Goal: Navigation & Orientation: Find specific page/section

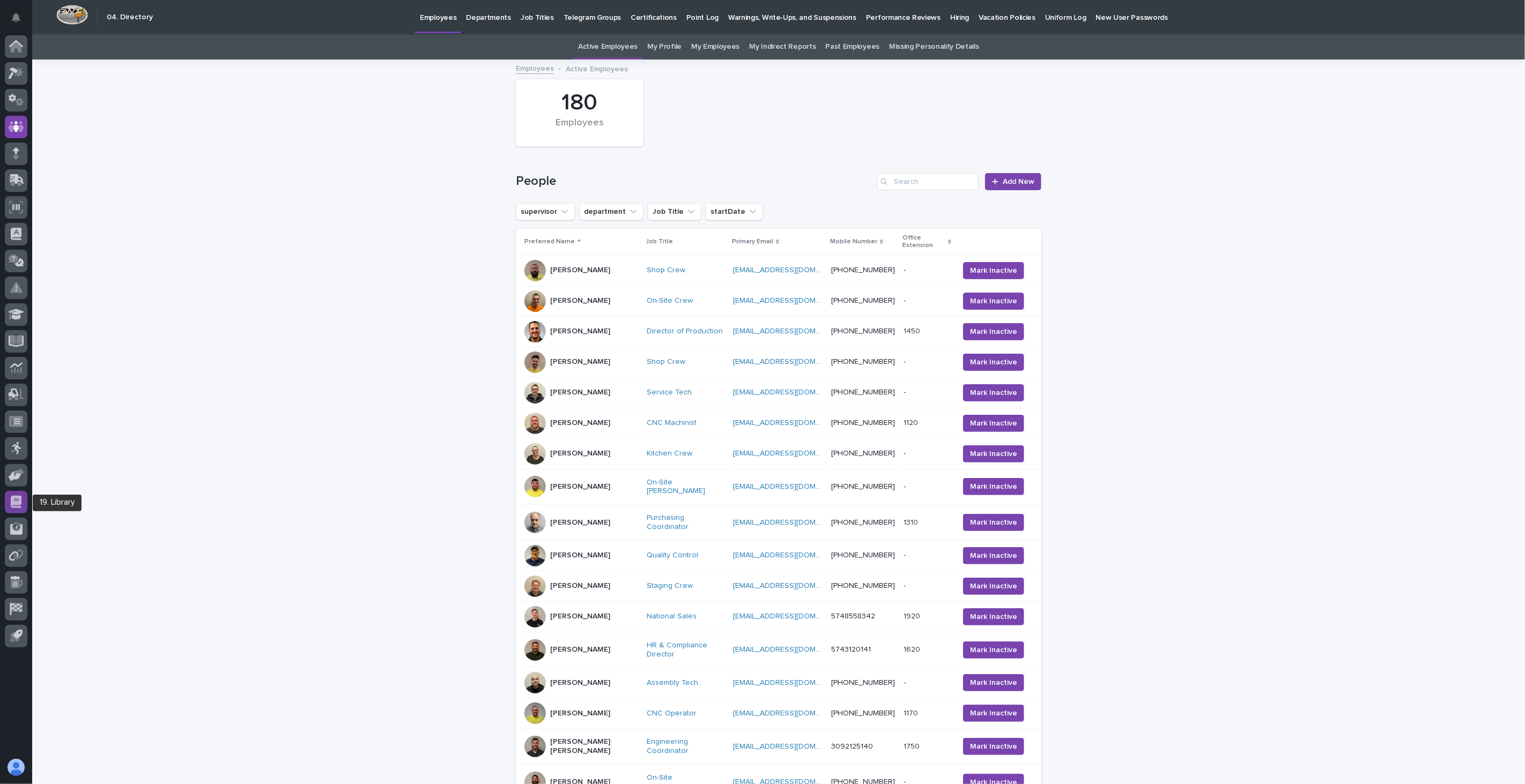
click at [15, 497] on icon at bounding box center [16, 501] width 11 height 12
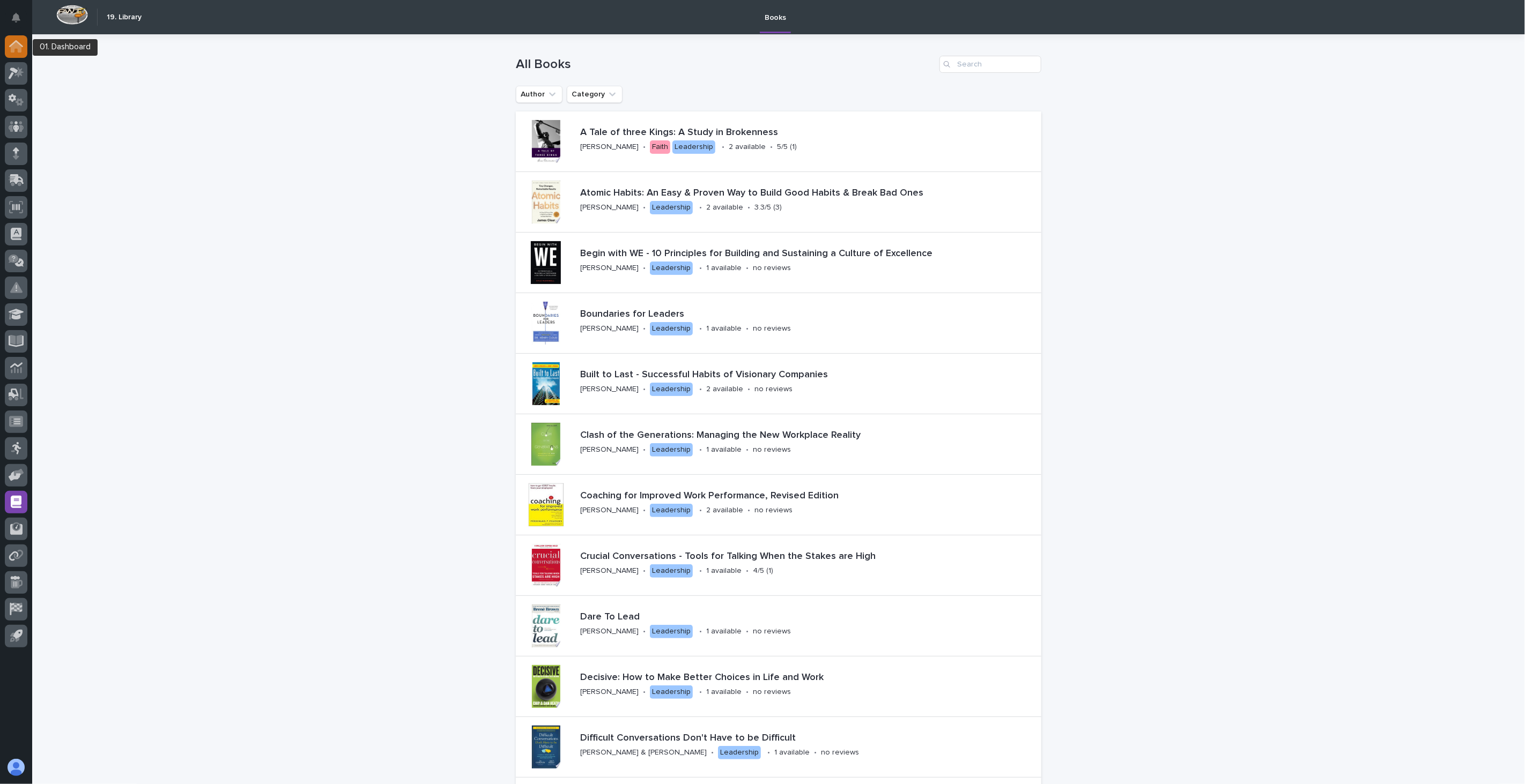
click at [18, 46] on icon at bounding box center [16, 46] width 11 height 11
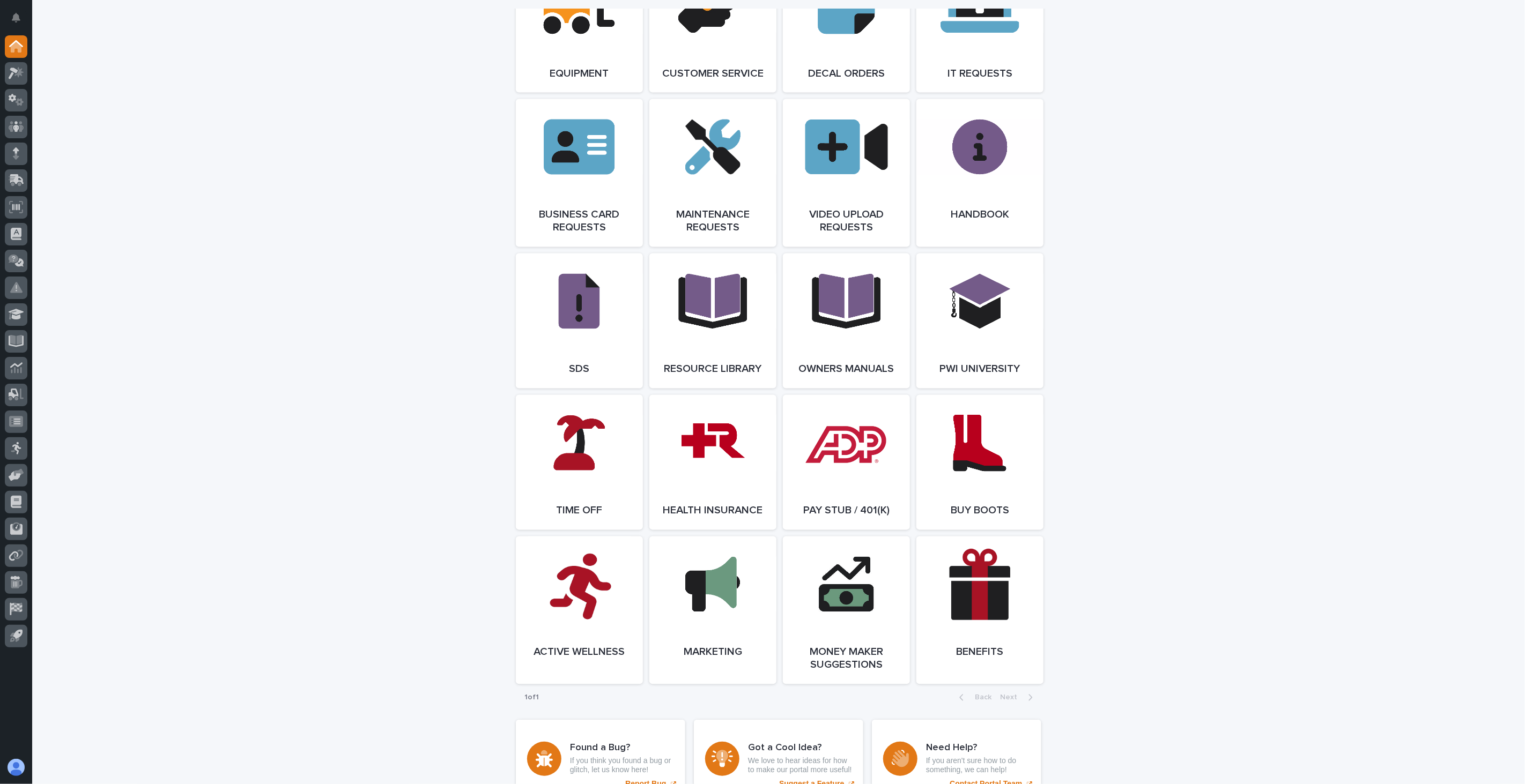
scroll to position [1727, 0]
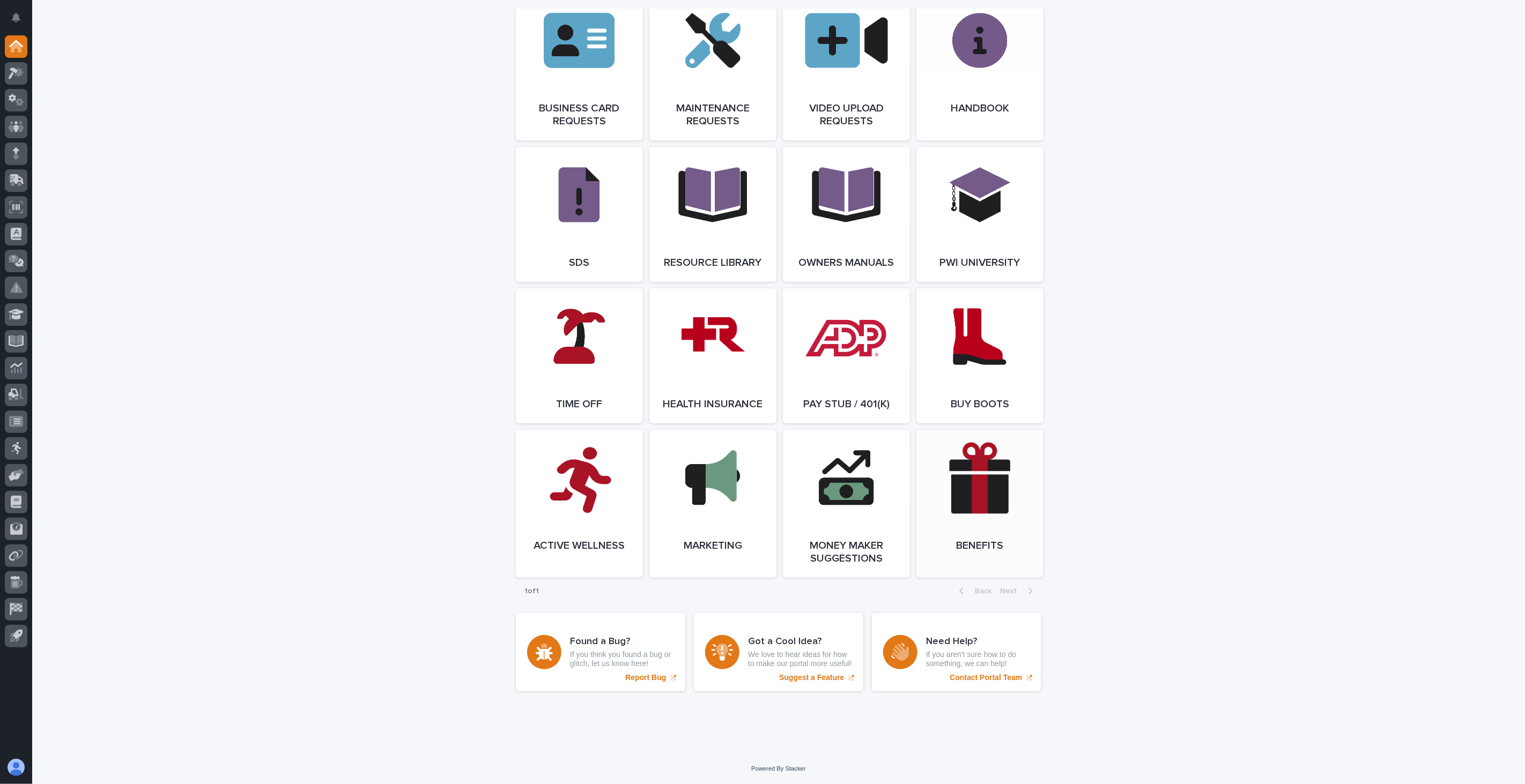
click at [983, 513] on link "Open Link" at bounding box center [979, 504] width 127 height 148
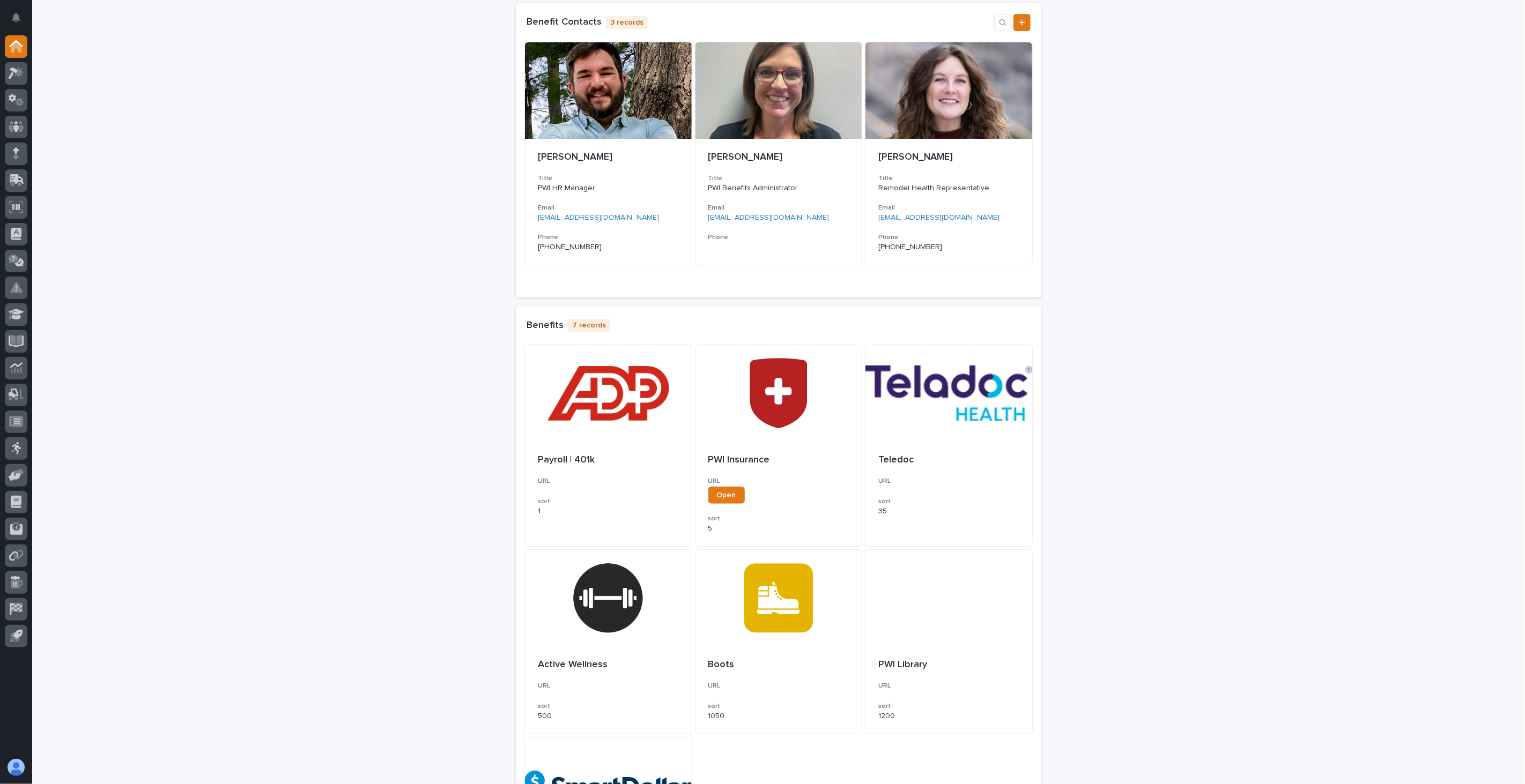
scroll to position [305, 0]
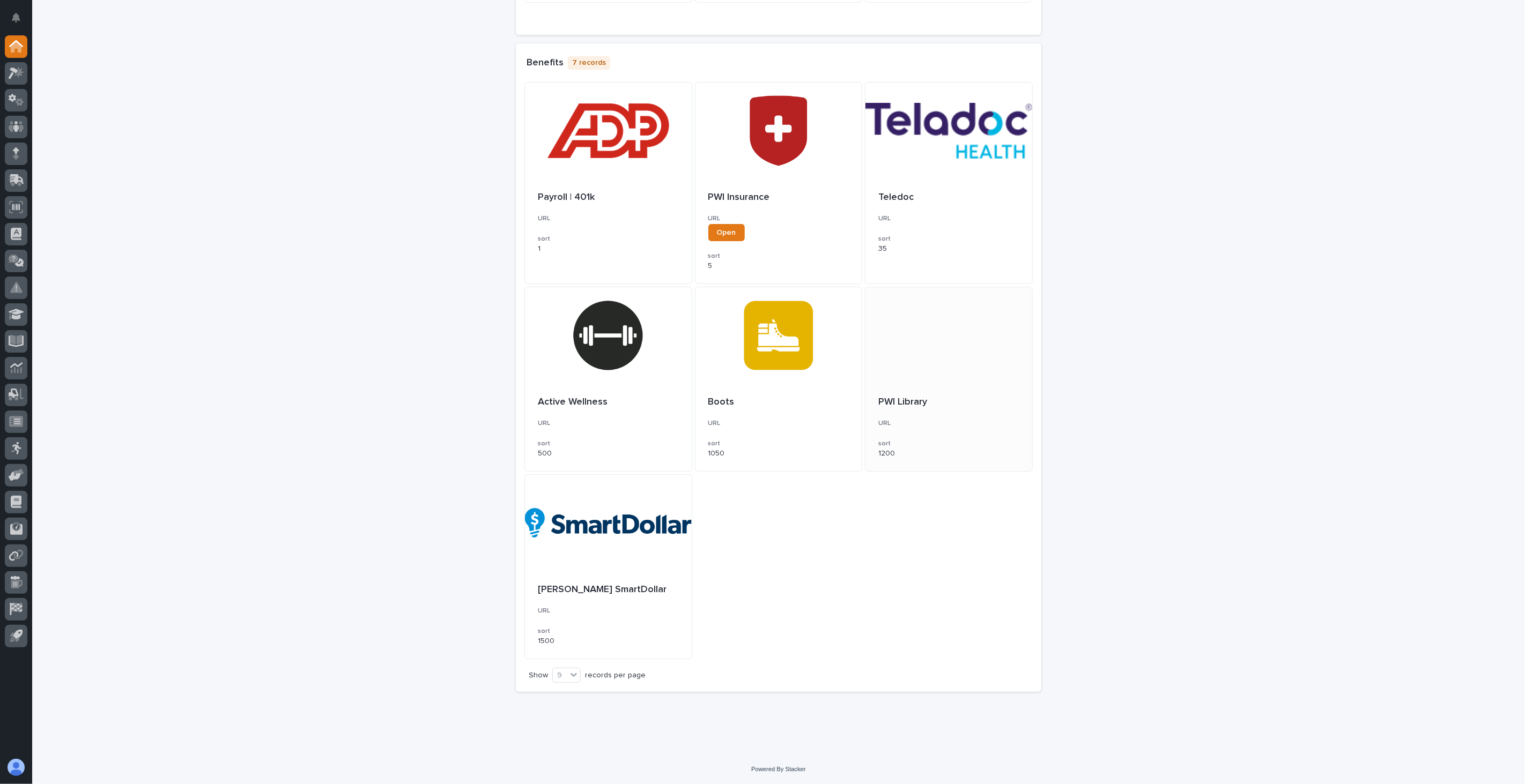
click at [929, 346] on div at bounding box center [948, 336] width 167 height 97
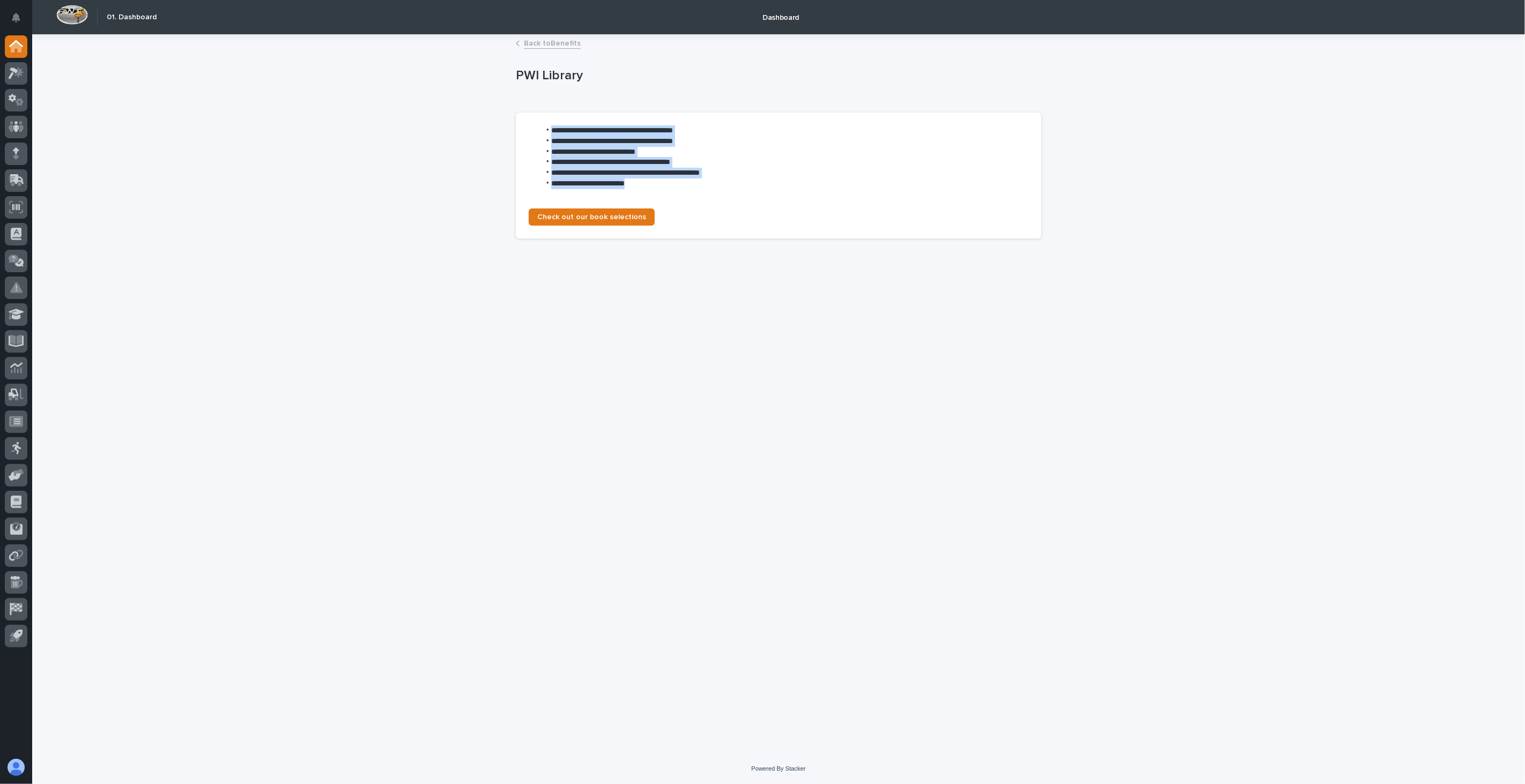
drag, startPoint x: 651, startPoint y: 188, endPoint x: 544, endPoint y: 130, distance: 121.7
click at [544, 130] on ul "**********" at bounding box center [777, 157] width 499 height 64
